Goal: Information Seeking & Learning: Learn about a topic

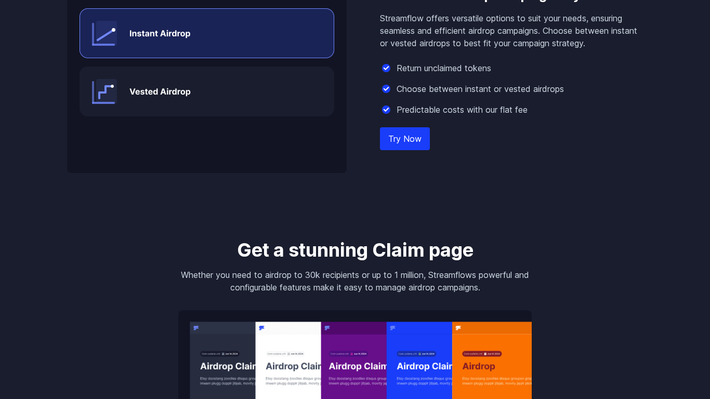
scroll to position [1509, 0]
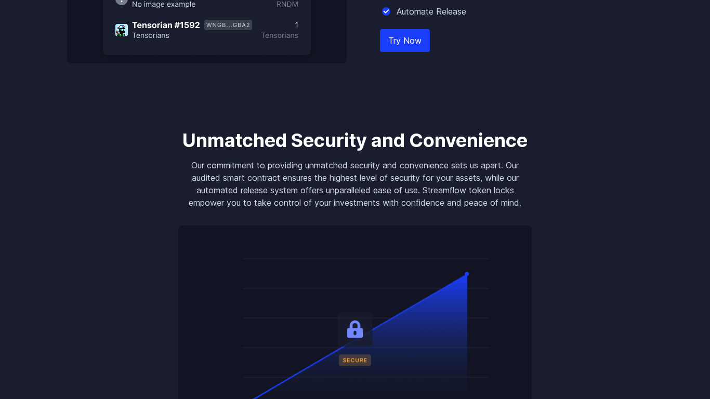
scroll to position [1509, 0]
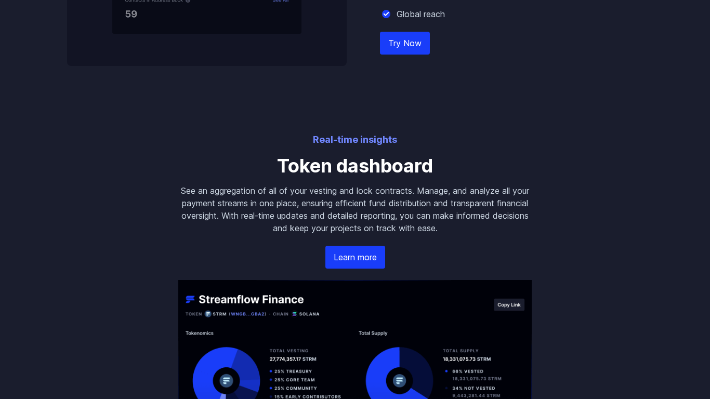
scroll to position [1509, 0]
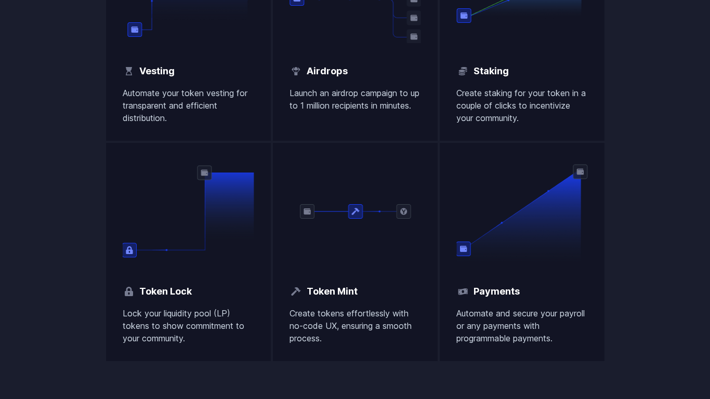
scroll to position [1509, 0]
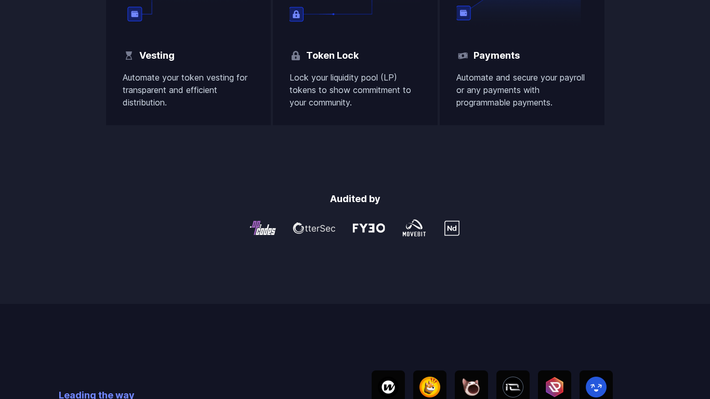
scroll to position [1509, 0]
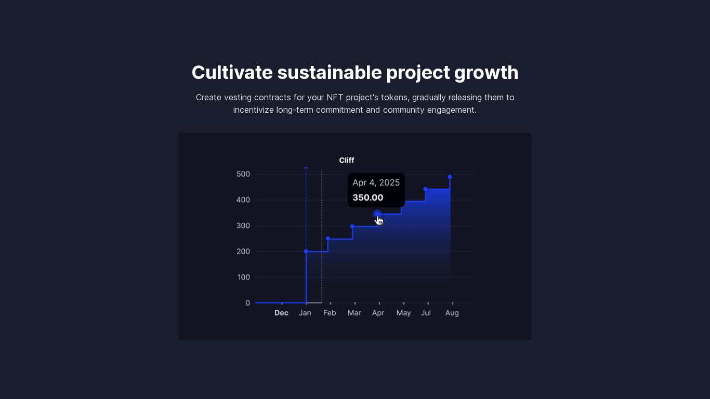
scroll to position [1509, 0]
